Goal: Task Accomplishment & Management: Complete application form

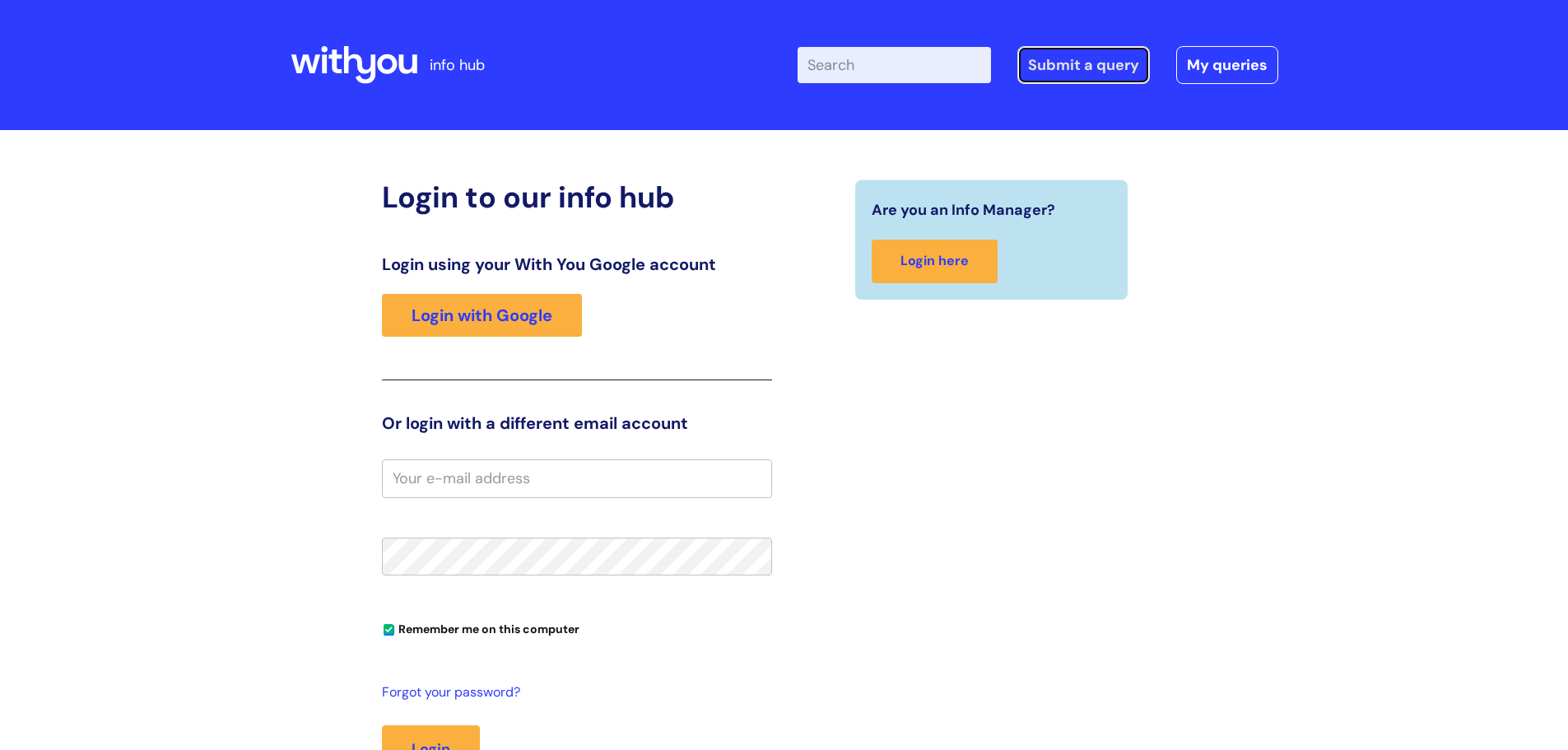
click at [1088, 64] on link "Submit a query" at bounding box center [1084, 65] width 133 height 38
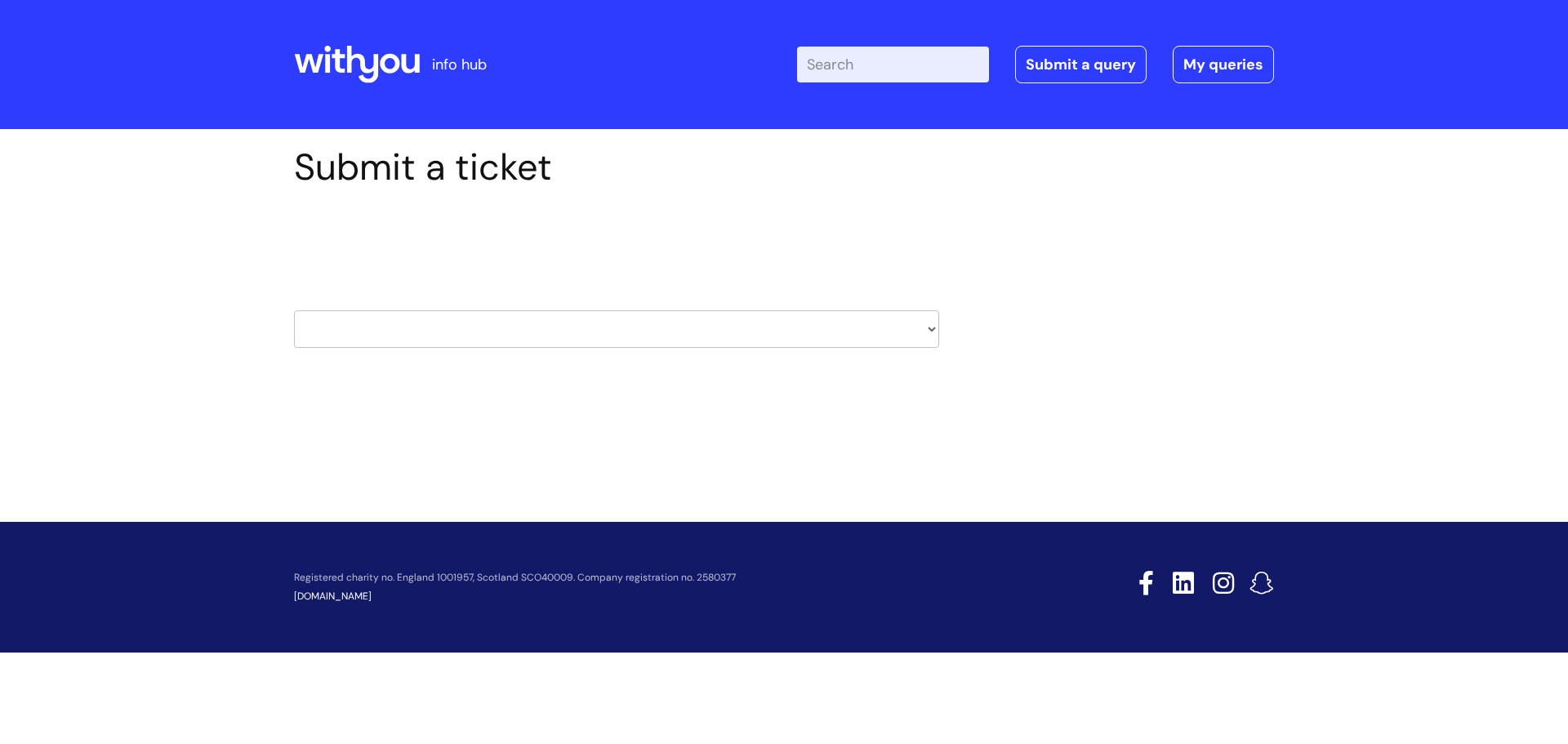
click at [930, 327] on select "HR / People IT and Support Clinical Drug Alerts Finance Accounts Data Support T…" at bounding box center [616, 329] width 645 height 38
select select "it_and_support"
click at [294, 310] on select "HR / People IT and Support Clinical Drug Alerts Finance Accounts Data Support T…" at bounding box center [616, 329] width 645 height 38
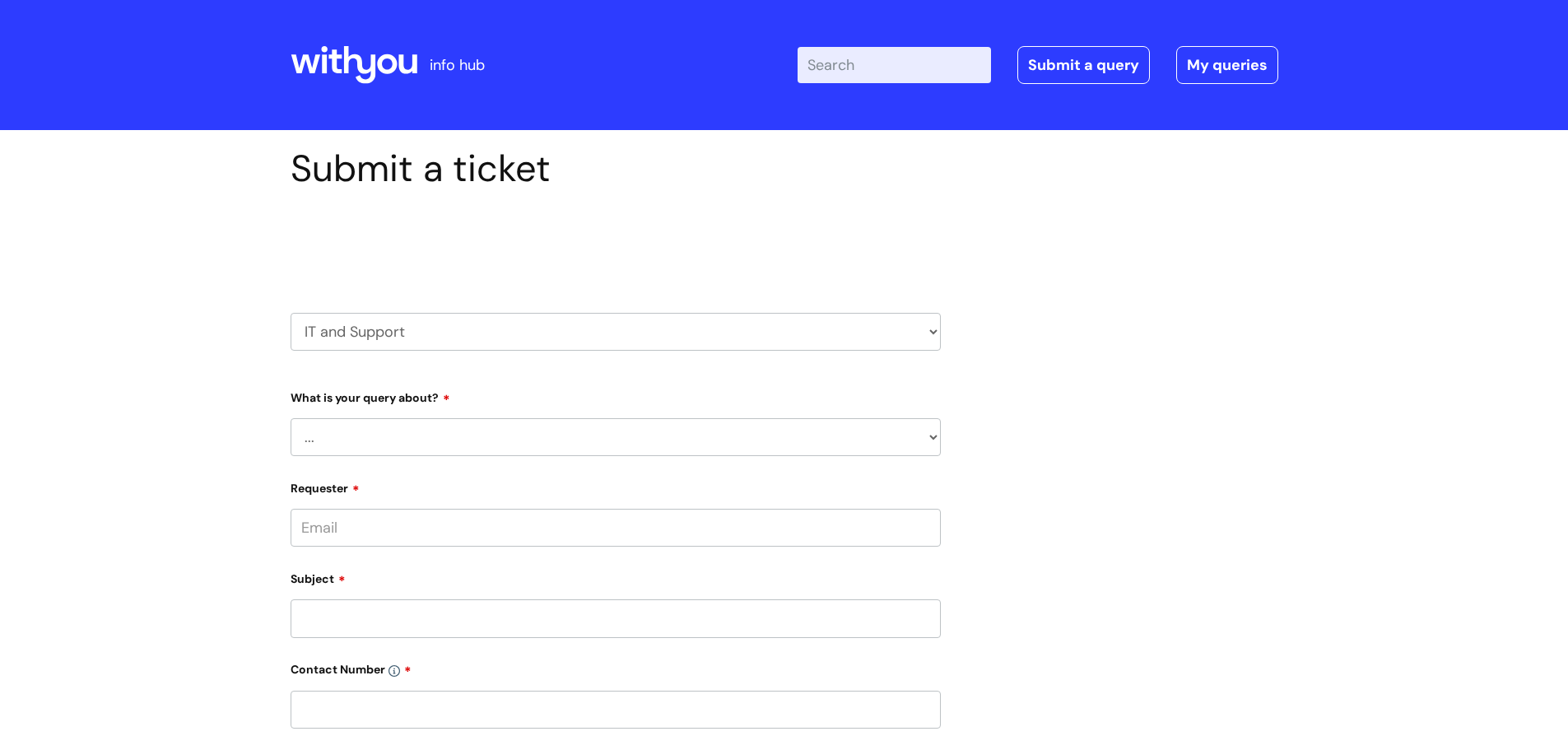
click at [410, 435] on select "... Mobile Phone Reset & MFA Accounts, Starters and Leavers IT Hardware issue I…" at bounding box center [615, 437] width 650 height 38
click at [290, 419] on select "... Mobile Phone Reset & MFA Accounts, Starters and Leavers IT Hardware issue I…" at bounding box center [615, 437] width 650 height 38
click at [428, 523] on select "... Support with Mobile Phone Reset & MFA" at bounding box center [622, 522] width 637 height 38
click at [516, 439] on select "... Mobile Phone Reset & MFA Accounts, Starters and Leavers IT Hardware issue I…" at bounding box center [615, 437] width 650 height 38
select select "IT Hardware issue"
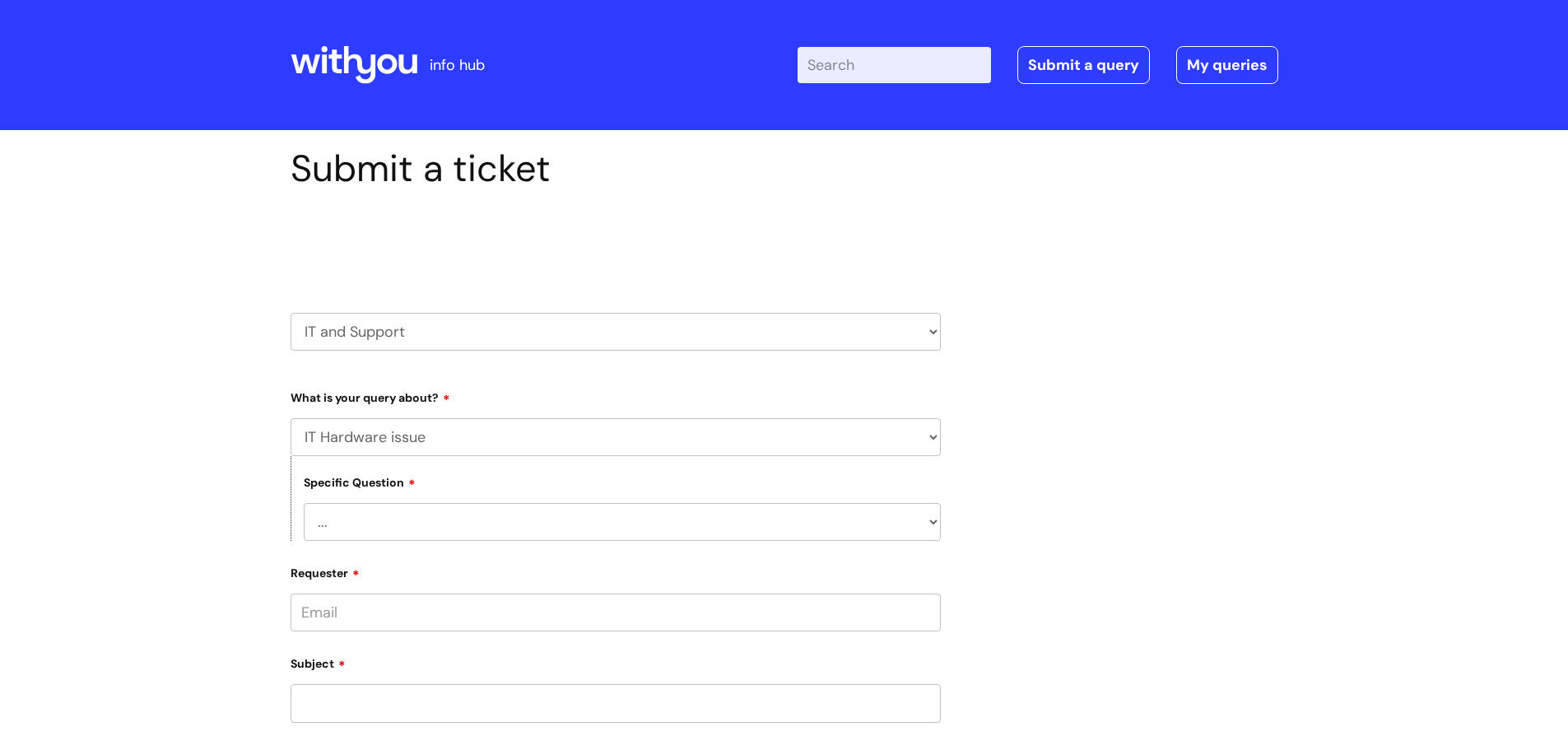
click at [290, 419] on select "... Mobile Phone Reset & MFA Accounts, Starters and Leavers IT Hardware issue I…" at bounding box center [615, 437] width 650 height 38
click at [402, 516] on select "... I need a new or replacement ... I’m waiting for new or replacement hardware…" at bounding box center [622, 522] width 637 height 38
select select "I have a mobile phone issue"
click at [303, 503] on select "... I need a new or replacement ... I’m waiting for new or replacement hardware…" at bounding box center [622, 522] width 637 height 38
click at [399, 616] on select "... I can't get emails on my phone I can't log into my phone I can't make a cal…" at bounding box center [622, 607] width 637 height 38
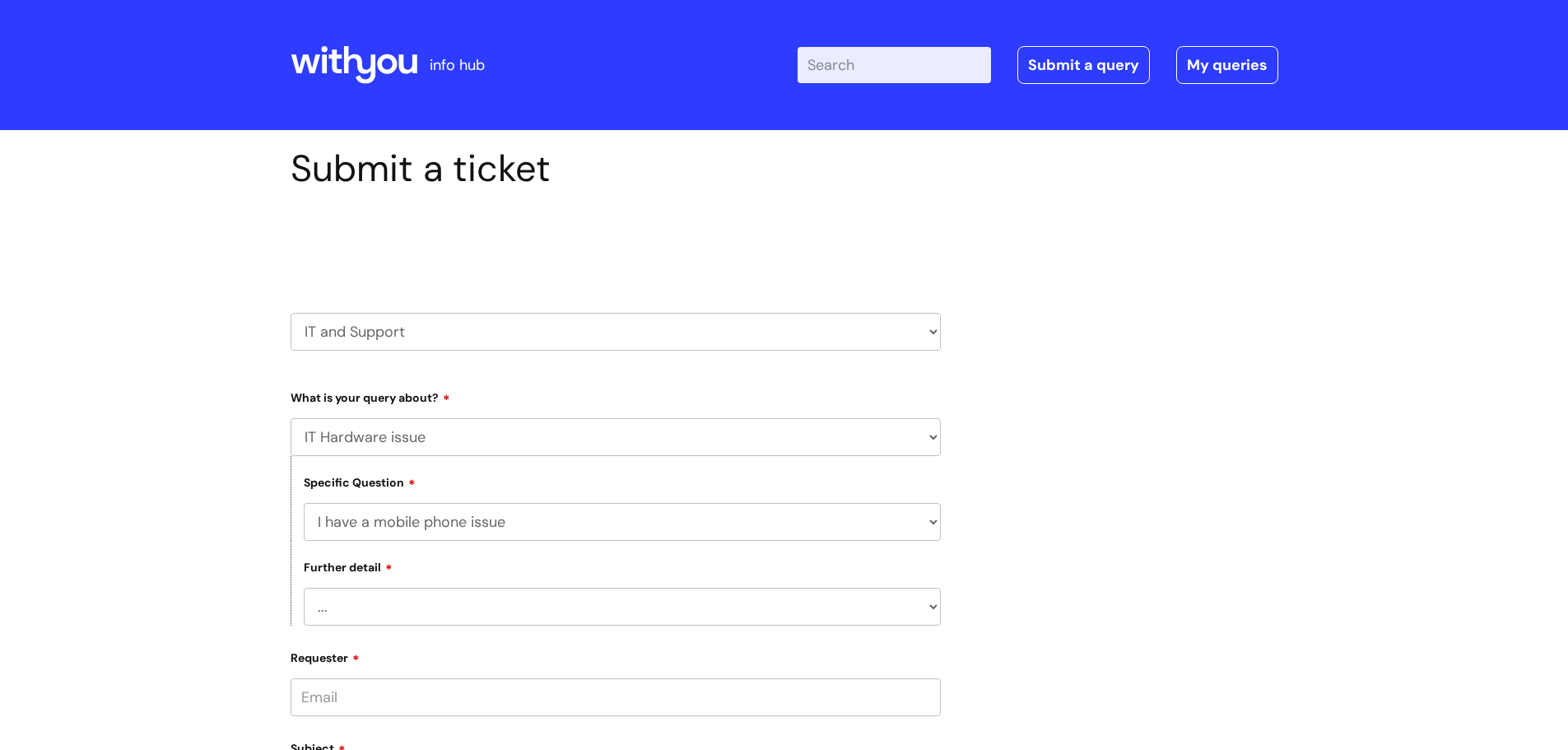
select select "I can't log into my phone"
click at [303, 588] on select "... I can't get emails on my phone I can't log into my phone I can't make a cal…" at bounding box center [622, 607] width 637 height 38
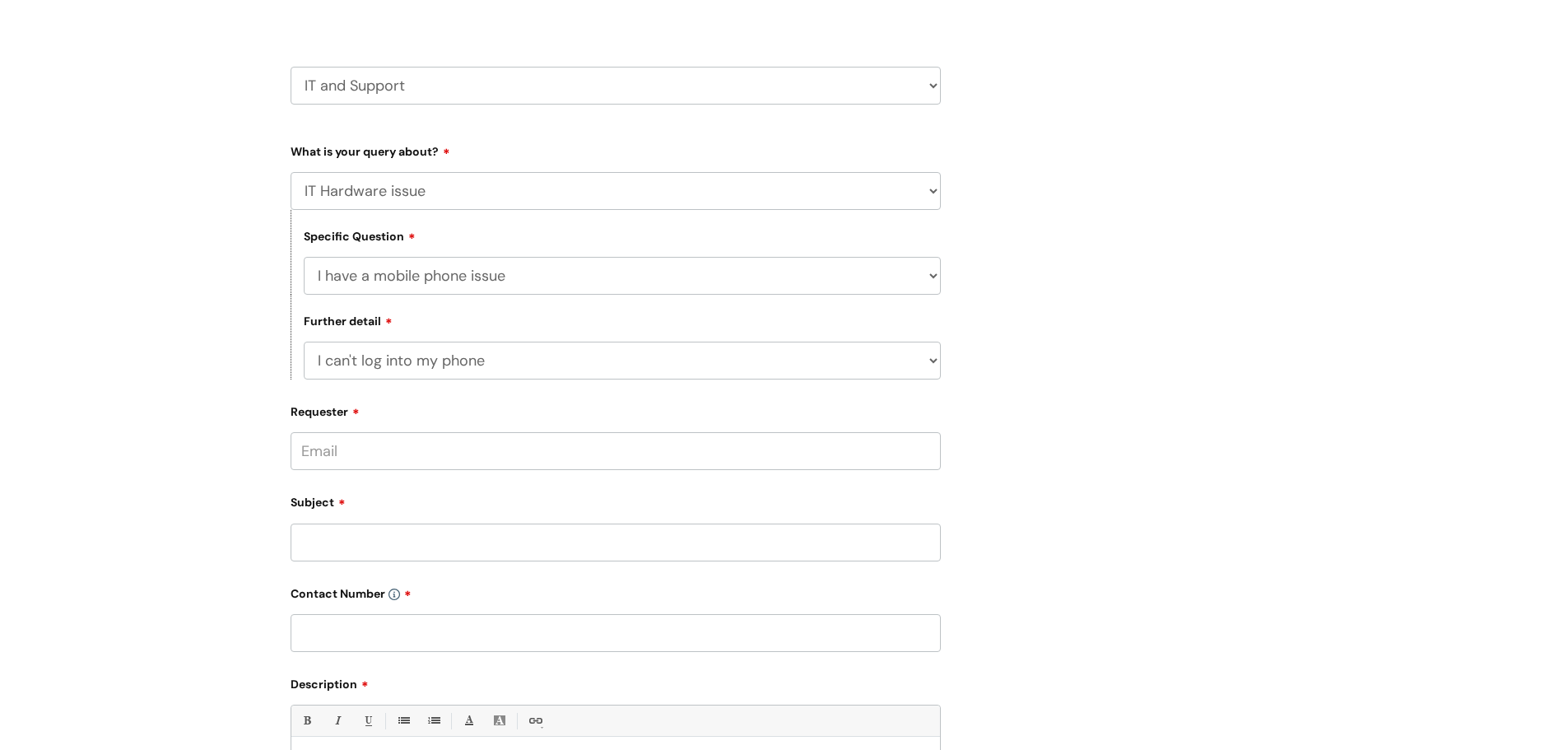
scroll to position [247, 0]
click at [495, 450] on input "Requester" at bounding box center [615, 450] width 650 height 38
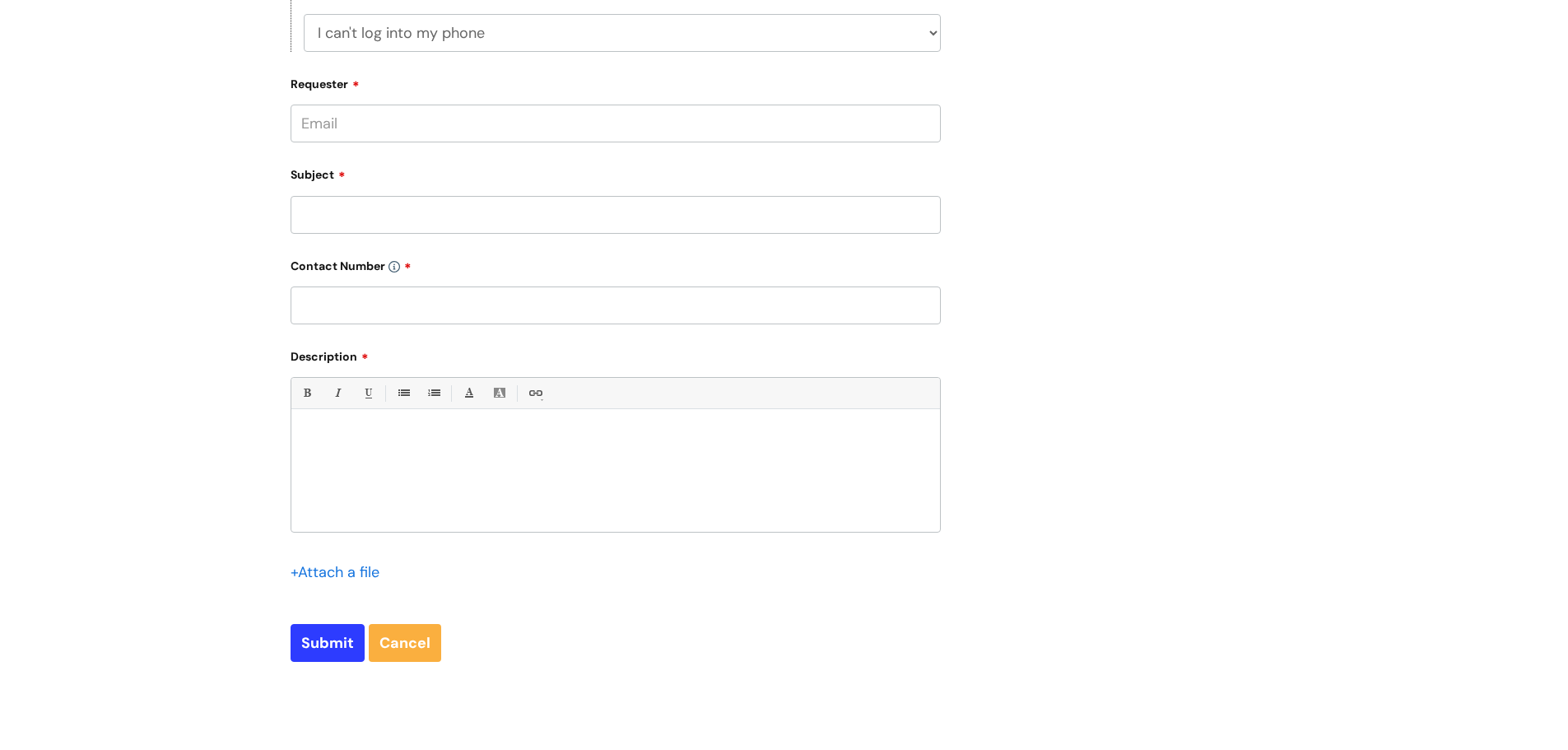
scroll to position [576, 0]
click at [611, 456] on div at bounding box center [615, 472] width 649 height 113
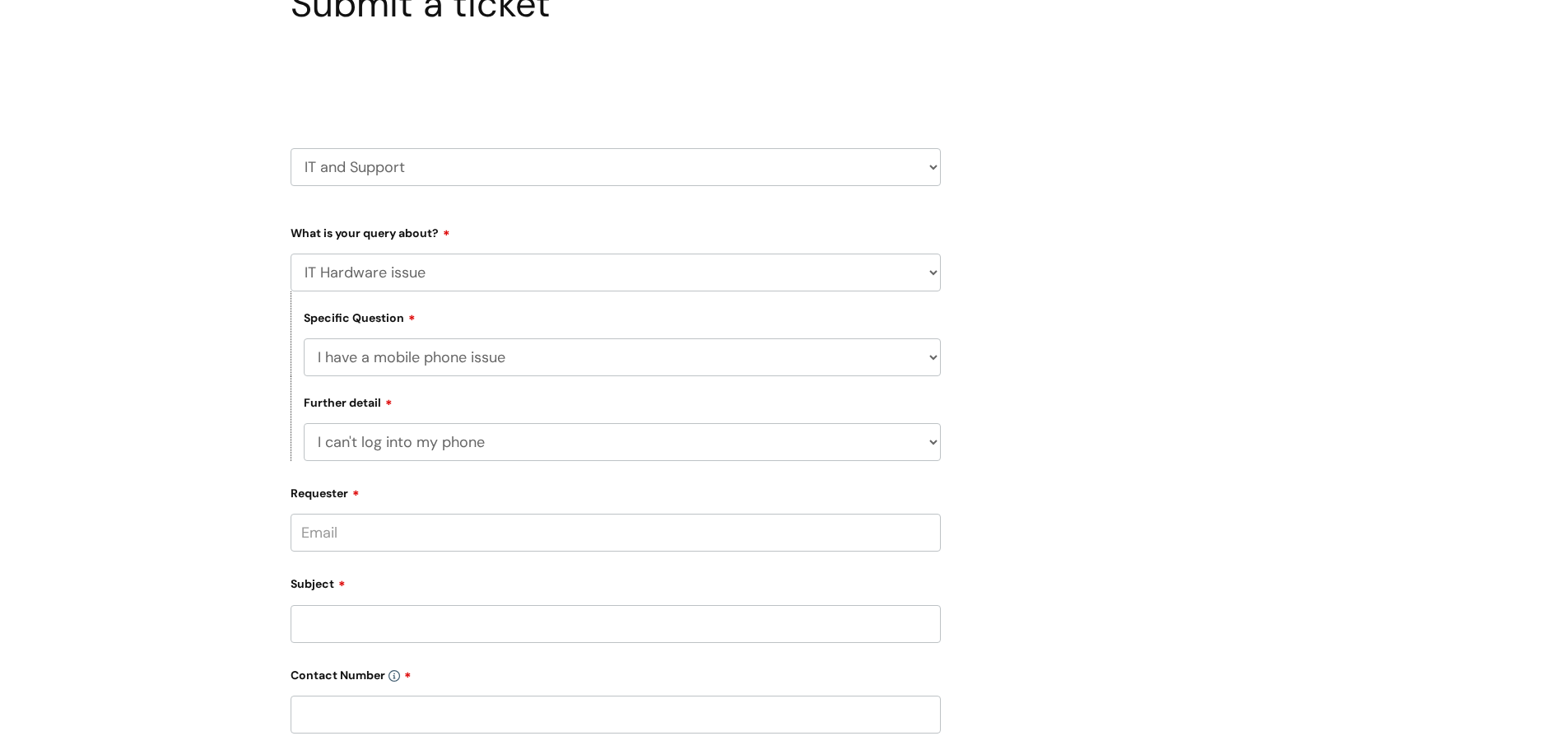
scroll to position [0, 0]
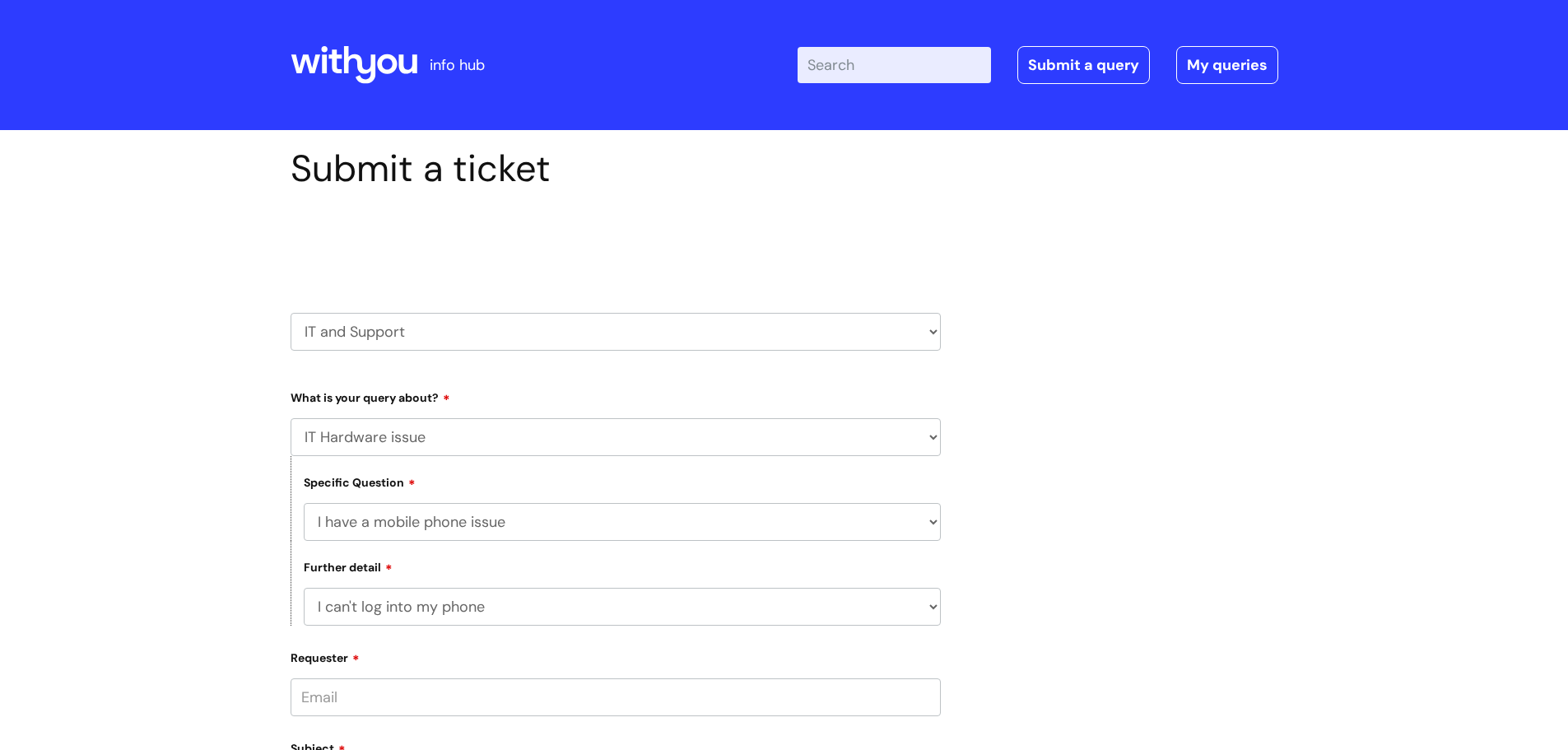
click at [1112, 338] on div "Submit a ticket Select issue type HR / People IT and Support Clinical Drug Aler…" at bounding box center [784, 705] width 1012 height 1116
